Goal: Information Seeking & Learning: Learn about a topic

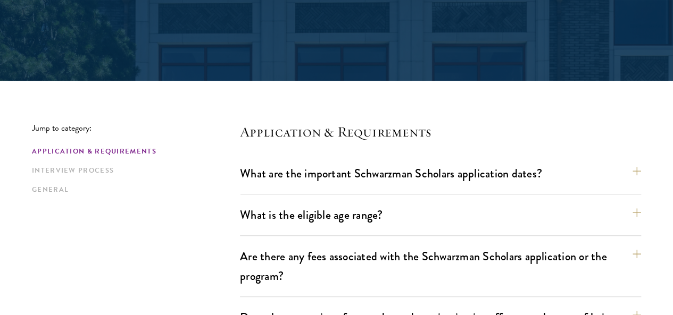
scroll to position [213, 0]
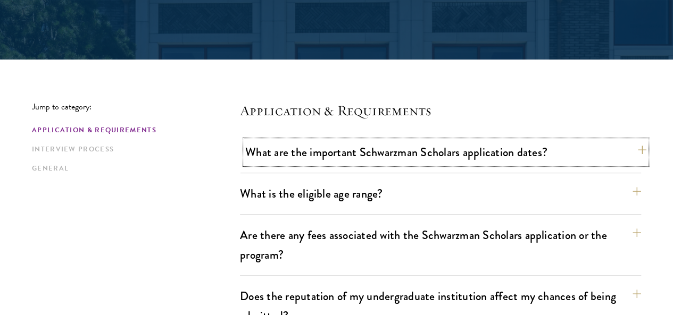
click at [472, 157] on button "What are the important Schwarzman Scholars application dates?" at bounding box center [445, 152] width 401 height 24
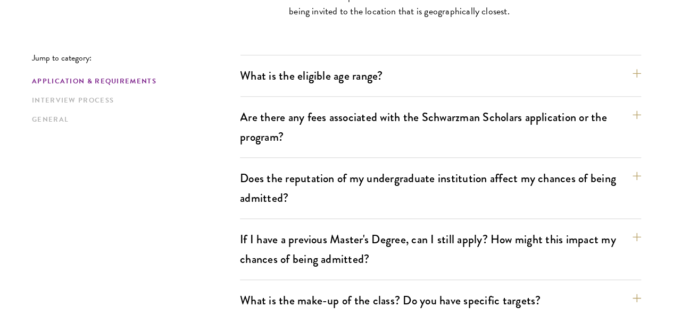
scroll to position [681, 0]
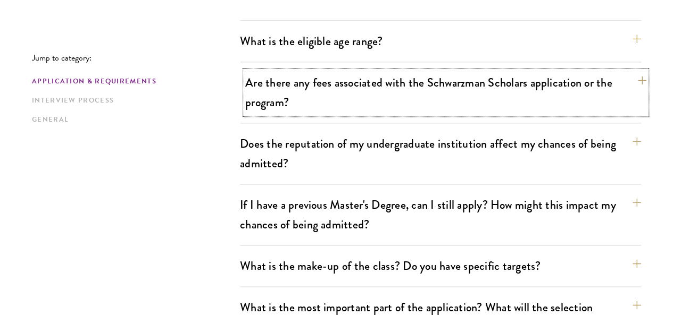
click at [339, 81] on button "Are there any fees associated with the Schwarzman Scholars application or the p…" at bounding box center [445, 93] width 401 height 44
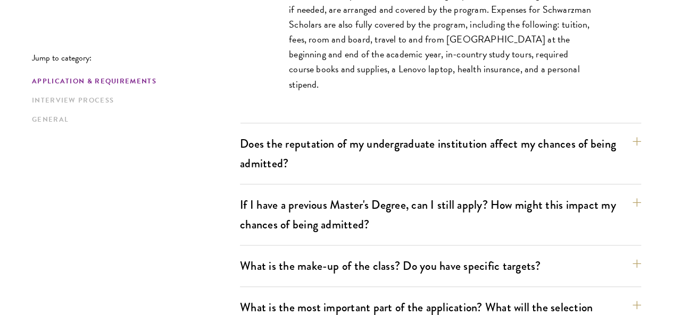
scroll to position [553, 0]
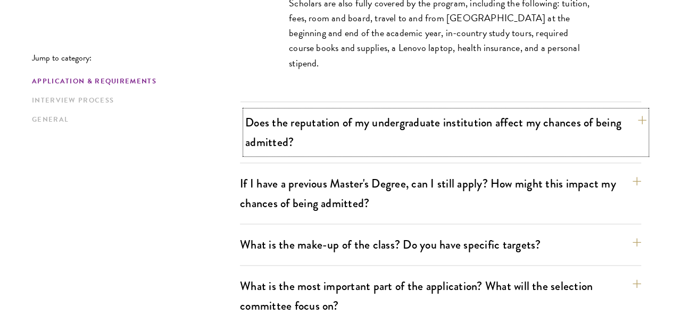
click at [286, 119] on button "Does the reputation of my undergraduate institution affect my chances of being …" at bounding box center [445, 133] width 401 height 44
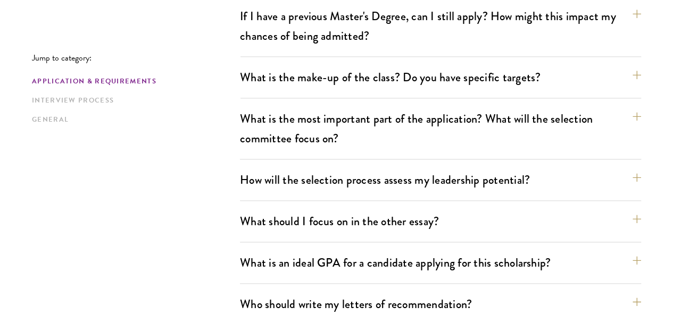
scroll to position [659, 0]
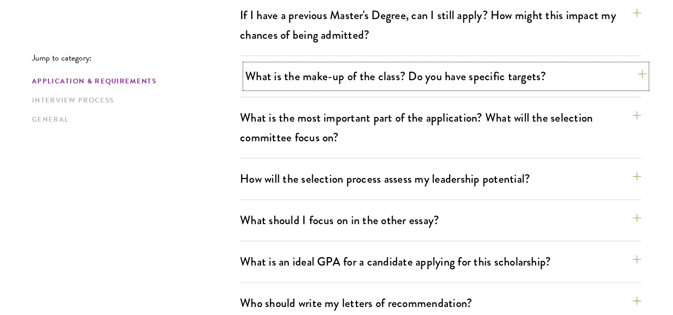
click at [327, 64] on button "What is the make-up of the class? Do you have specific targets?" at bounding box center [445, 76] width 401 height 24
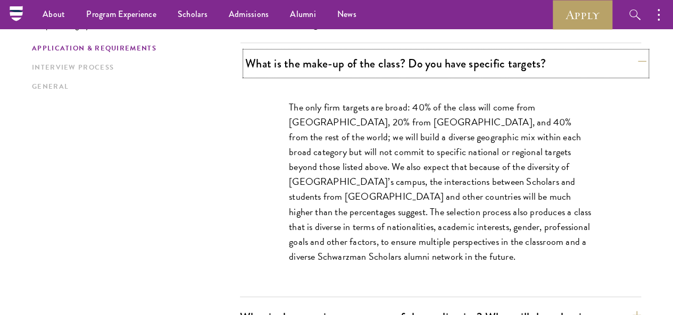
scroll to position [555, 0]
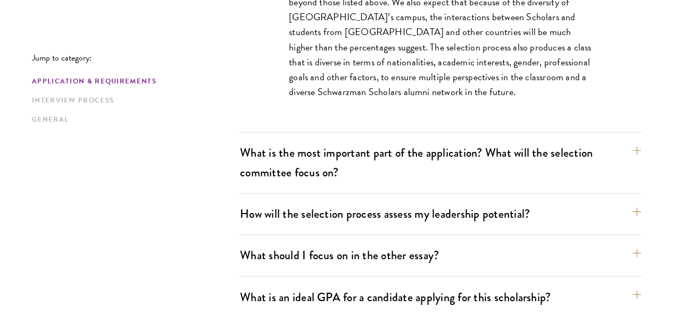
scroll to position [768, 0]
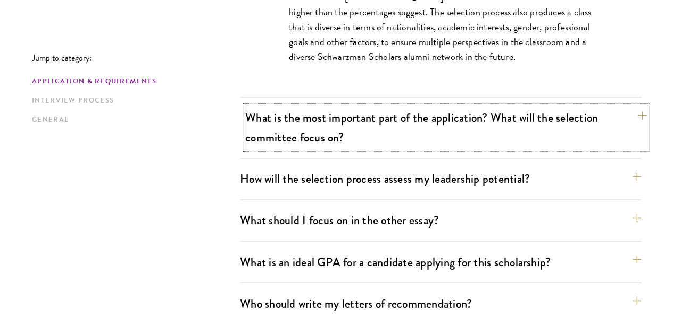
click at [299, 106] on button "What is the most important part of the application? What will the selection com…" at bounding box center [445, 128] width 401 height 44
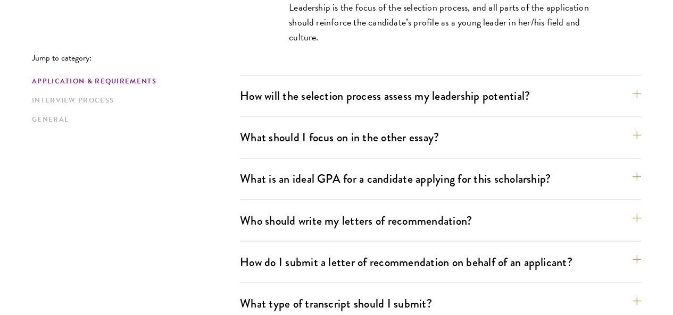
scroll to position [789, 0]
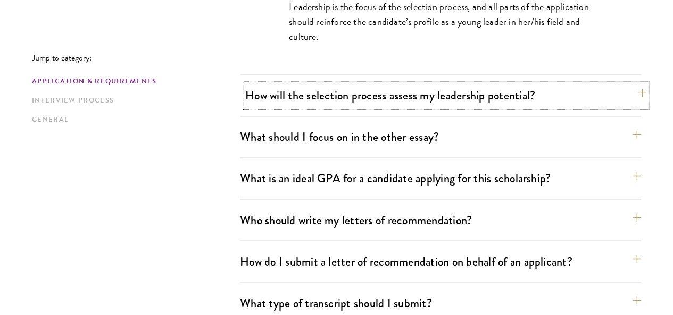
click at [286, 83] on button "How will the selection process assess my leadership potential?" at bounding box center [445, 95] width 401 height 24
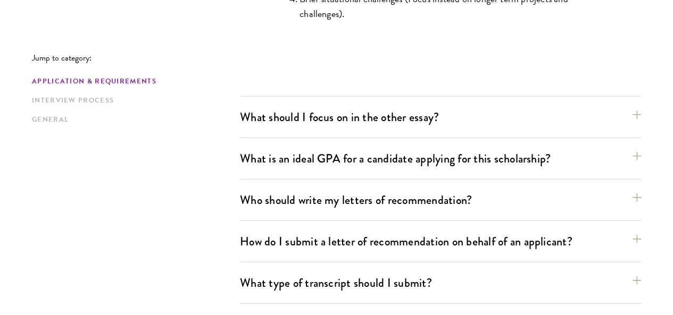
scroll to position [1236, 0]
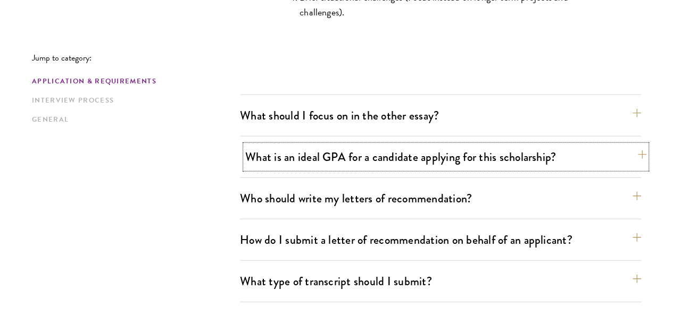
click at [291, 145] on button "What is an ideal GPA for a candidate applying for this scholarship?" at bounding box center [445, 157] width 401 height 24
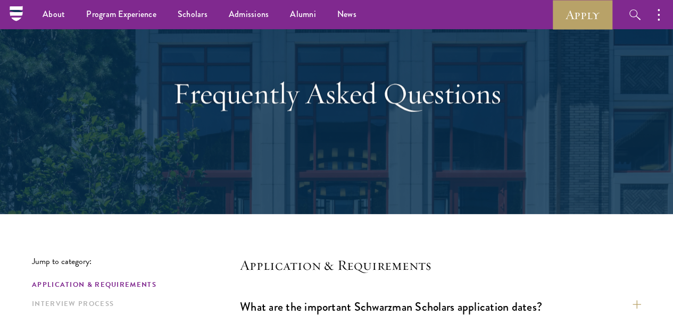
scroll to position [0, 0]
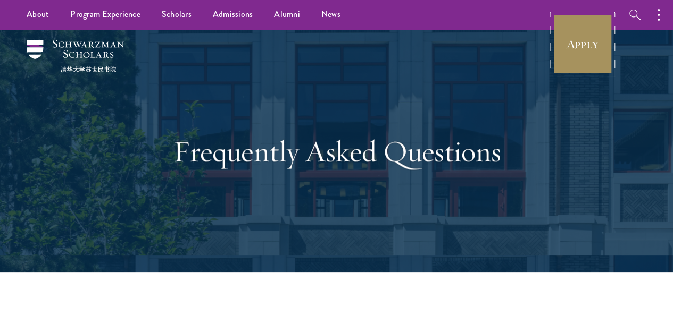
click at [588, 44] on link "Apply" at bounding box center [582, 44] width 60 height 60
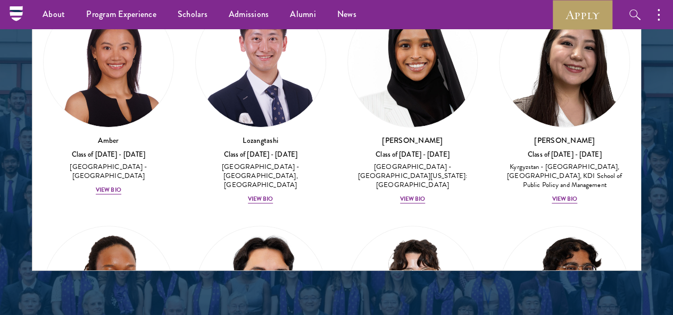
scroll to position [1425, 0]
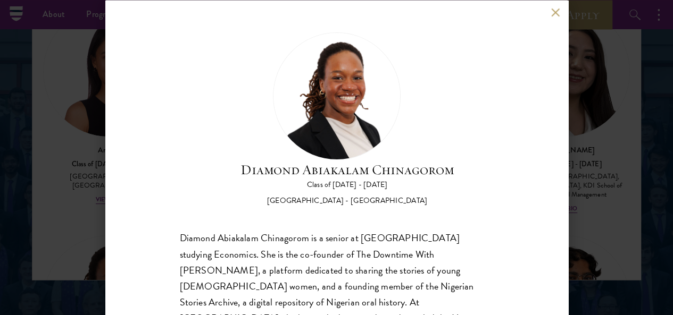
click at [483, 180] on div "Diamond Abiakalam [GEOGRAPHIC_DATA] Class of [DATE] - [DATE] [GEOGRAPHIC_DATA] …" at bounding box center [337, 211] width 314 height 358
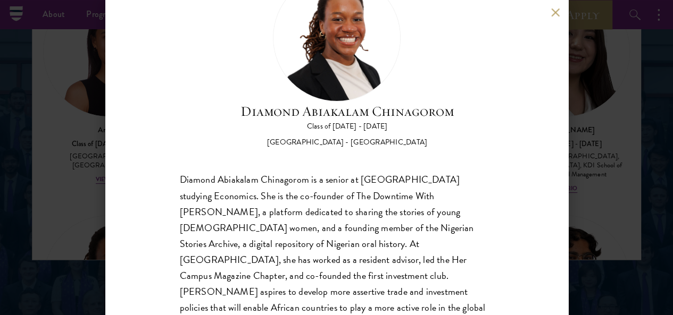
scroll to position [1446, 0]
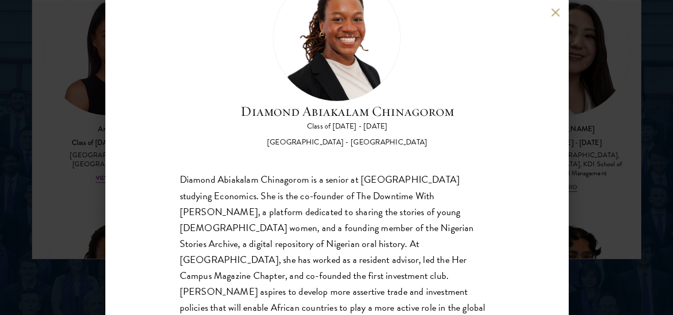
click at [582, 159] on div "Diamond Abiakalam [GEOGRAPHIC_DATA] Class of [DATE] - [DATE] [GEOGRAPHIC_DATA] …" at bounding box center [336, 157] width 673 height 315
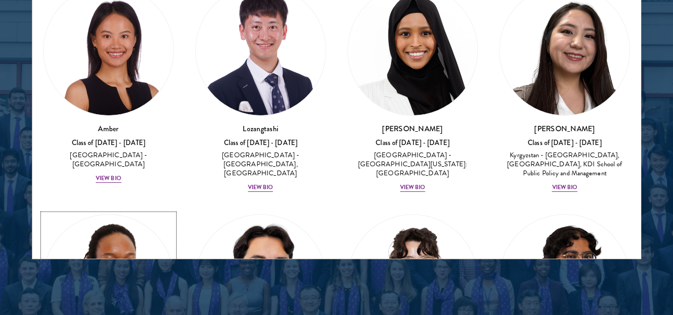
scroll to position [1410, 0]
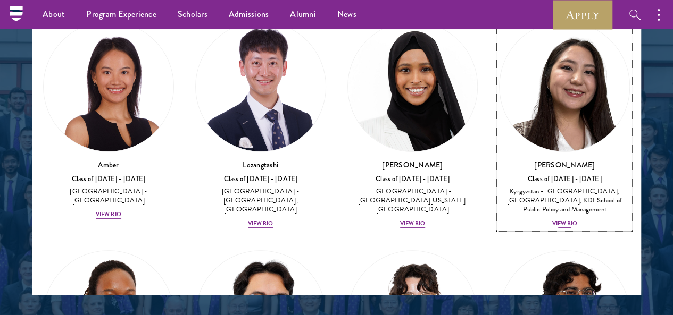
click at [551, 220] on div "View Bio" at bounding box center [564, 224] width 26 height 9
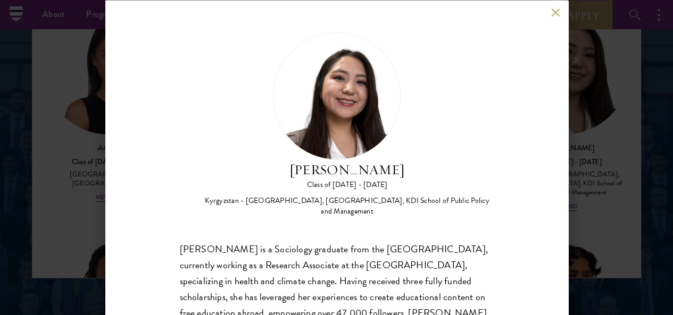
scroll to position [1431, 0]
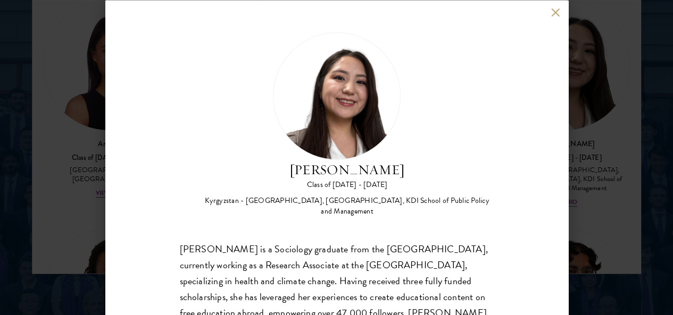
click at [550, 147] on div "Nurzada Abdivalieva Class of [DATE] - [DATE] [GEOGRAPHIC_DATA] - [GEOGRAPHIC_DA…" at bounding box center [336, 157] width 463 height 315
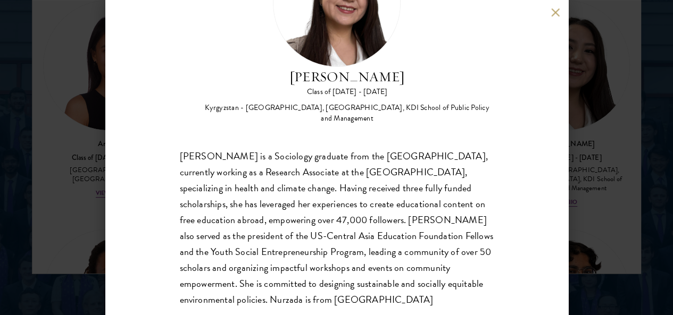
scroll to position [93, 0]
click at [596, 179] on div "Nurzada Abdivalieva Class of [DATE] - [DATE] [GEOGRAPHIC_DATA] - [GEOGRAPHIC_DA…" at bounding box center [336, 157] width 673 height 315
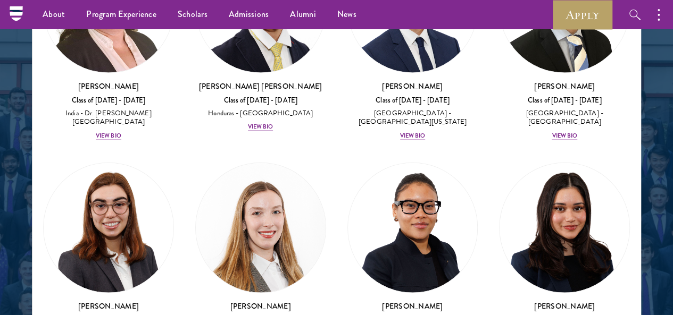
scroll to position [3339, 0]
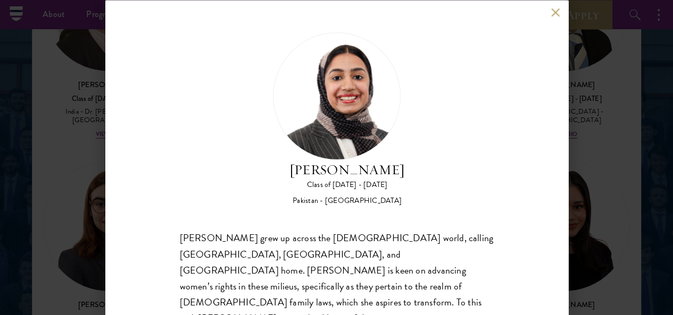
click at [473, 66] on div "[PERSON_NAME] Class of [DATE] - [DATE] [GEOGRAPHIC_DATA] - [GEOGRAPHIC_DATA]" at bounding box center [337, 119] width 314 height 174
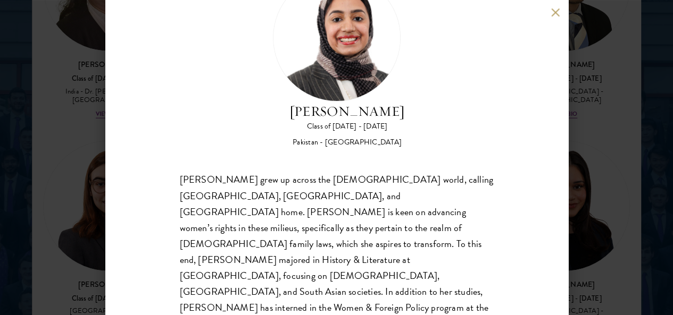
scroll to position [1389, 0]
click at [605, 170] on div "[PERSON_NAME] Class of [DATE] - [DATE] [GEOGRAPHIC_DATA] - [GEOGRAPHIC_DATA] [P…" at bounding box center [336, 157] width 673 height 315
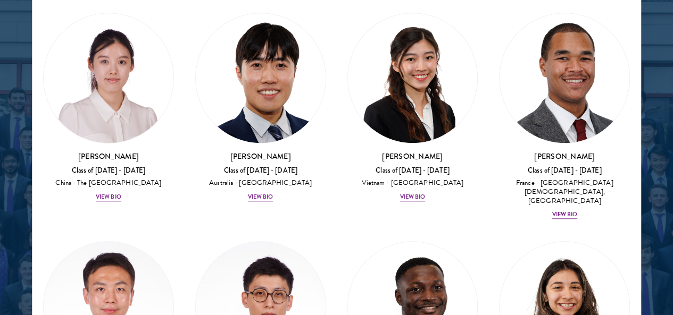
scroll to position [4351, 0]
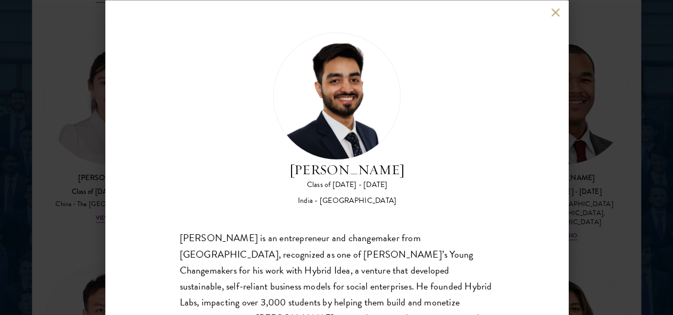
click at [138, 138] on div "[PERSON_NAME] Class of [DATE] - [DATE] [GEOGRAPHIC_DATA] - [GEOGRAPHIC_DATA] [P…" at bounding box center [336, 157] width 463 height 315
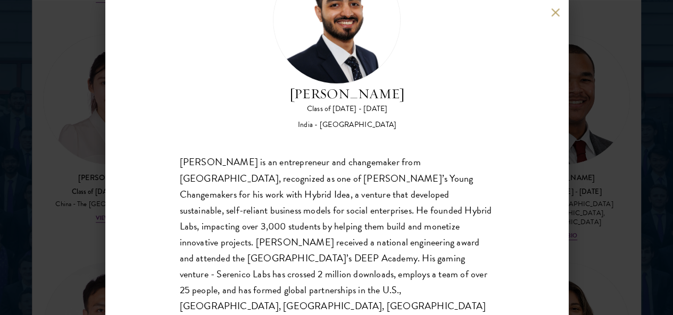
scroll to position [1410, 0]
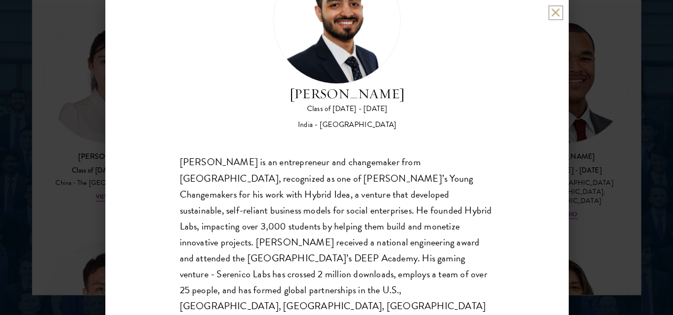
click at [551, 11] on button at bounding box center [555, 12] width 9 height 9
